Goal: Transaction & Acquisition: Purchase product/service

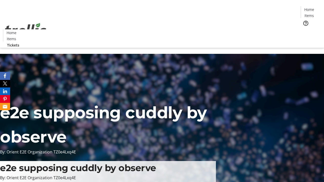
click at [304, 29] on span "Tickets" at bounding box center [310, 31] width 12 height 5
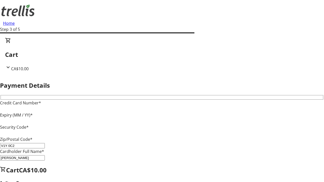
type input "V1Y 0C2"
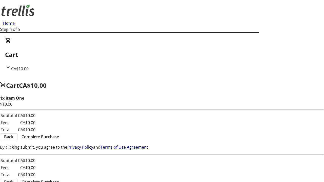
click at [59, 134] on span "Complete Purchase" at bounding box center [39, 137] width 37 height 6
